Goal: Use online tool/utility

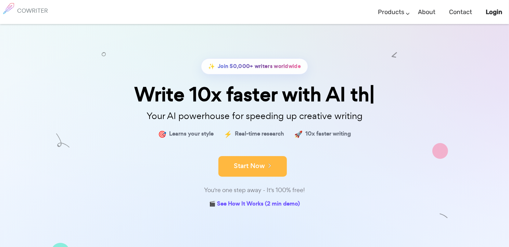
click at [247, 168] on button "Start Now" at bounding box center [253, 166] width 69 height 21
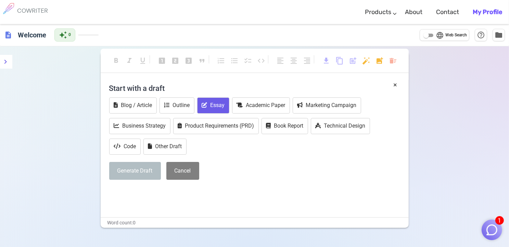
click at [227, 108] on button "Essay" at bounding box center [213, 105] width 32 height 16
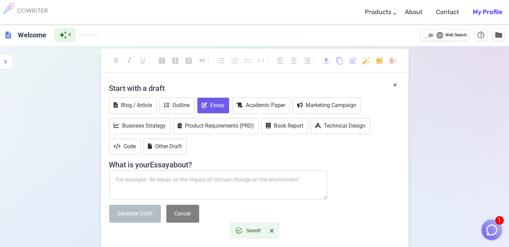
click at [234, 185] on textarea at bounding box center [218, 184] width 219 height 29
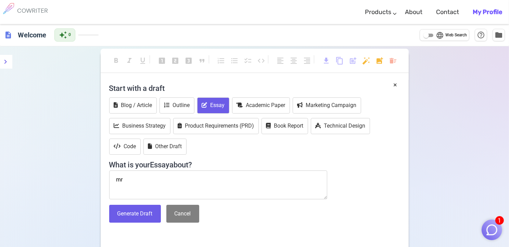
type textarea "m"
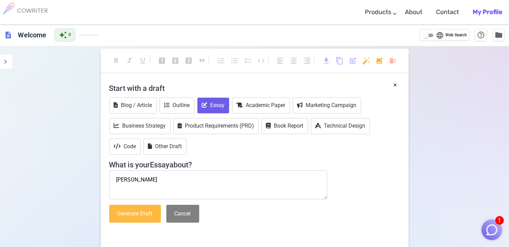
type textarea "Mr. Dela Cruz"
click at [149, 218] on button "Generate Draft" at bounding box center [135, 214] width 52 height 18
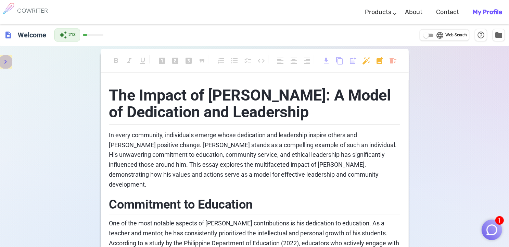
click at [11, 65] on button "menu" at bounding box center [6, 62] width 14 height 14
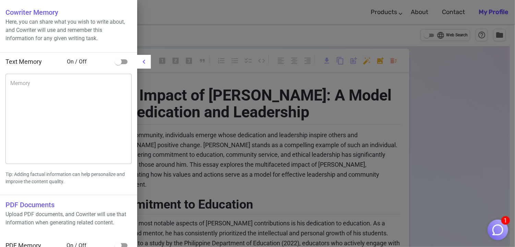
click at [213, 50] on div at bounding box center [257, 123] width 515 height 247
